Goal: Task Accomplishment & Management: Use online tool/utility

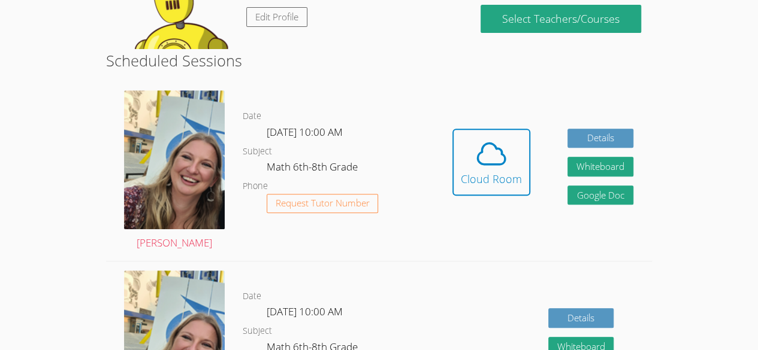
scroll to position [231, 0]
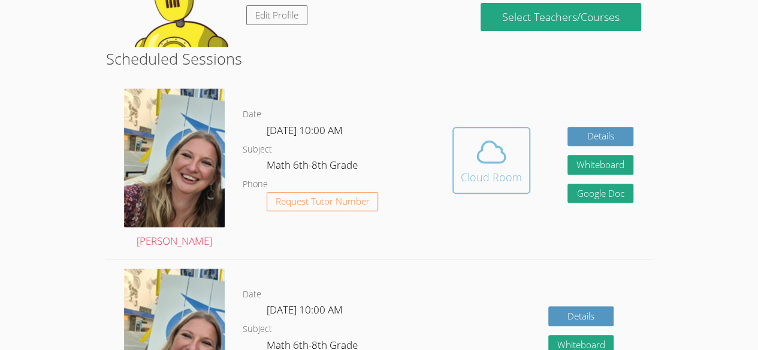
click at [488, 135] on icon at bounding box center [491, 152] width 34 height 34
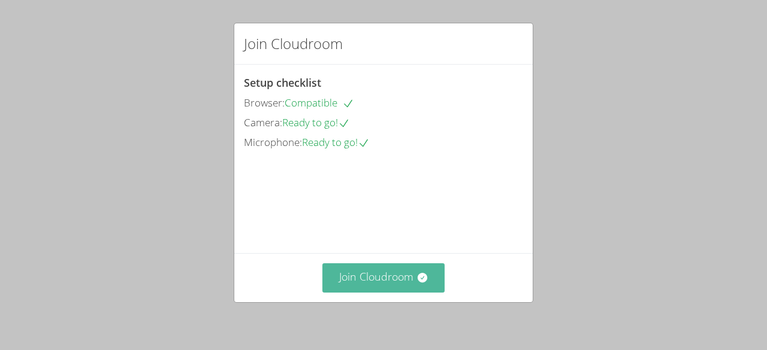
click at [416, 273] on icon at bounding box center [422, 278] width 12 height 12
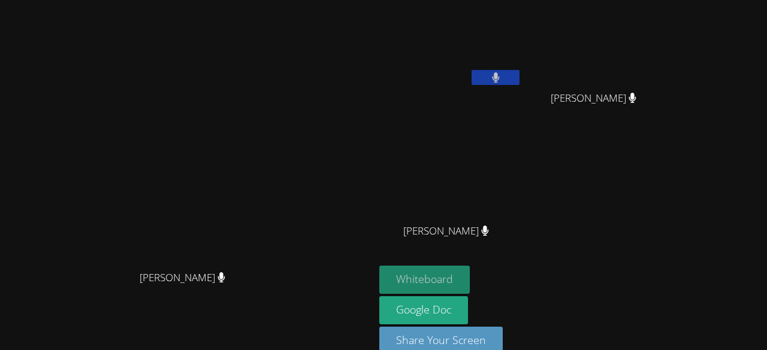
click at [470, 272] on button "Whiteboard" at bounding box center [424, 280] width 90 height 28
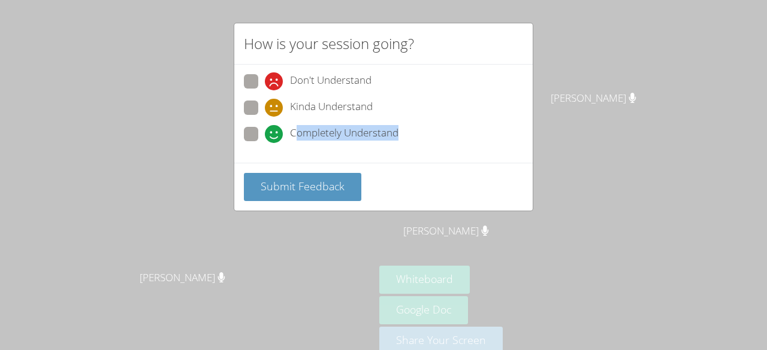
drag, startPoint x: 296, startPoint y: 126, endPoint x: 287, endPoint y: 199, distance: 74.2
click at [0, 0] on form "Don't Understand Kinda Understand Completely Understand Submit Feedback" at bounding box center [0, 0] width 0 height 0
drag, startPoint x: 287, startPoint y: 199, endPoint x: 245, endPoint y: 126, distance: 84.5
click at [0, 0] on form "Don't Understand Kinda Understand Completely Understand Submit Feedback" at bounding box center [0, 0] width 0 height 0
drag, startPoint x: 245, startPoint y: 126, endPoint x: 254, endPoint y: 132, distance: 10.5
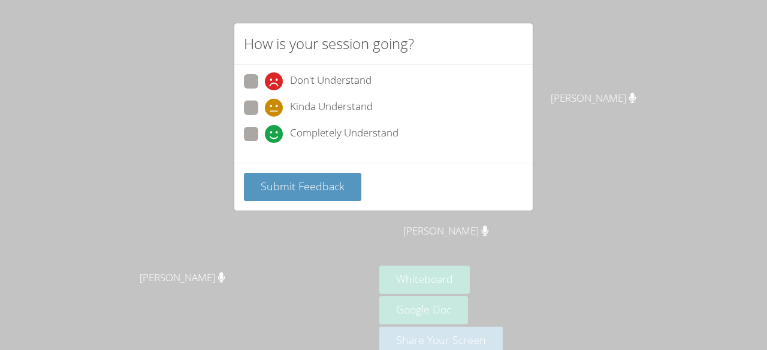
click at [265, 143] on span at bounding box center [265, 143] width 0 height 0
click at [265, 132] on input "Completely Understand" at bounding box center [270, 132] width 10 height 10
radio input "true"
click at [265, 143] on span at bounding box center [265, 143] width 0 height 0
click at [265, 132] on input "Completely Understand" at bounding box center [270, 132] width 10 height 10
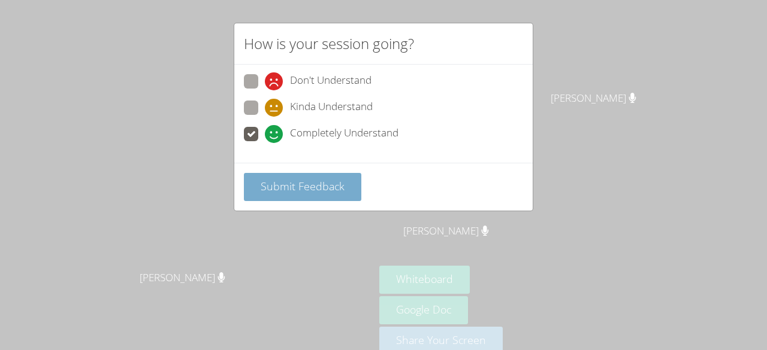
click at [261, 183] on span "Submit Feedback" at bounding box center [303, 186] width 84 height 14
